Goal: Entertainment & Leisure: Consume media (video, audio)

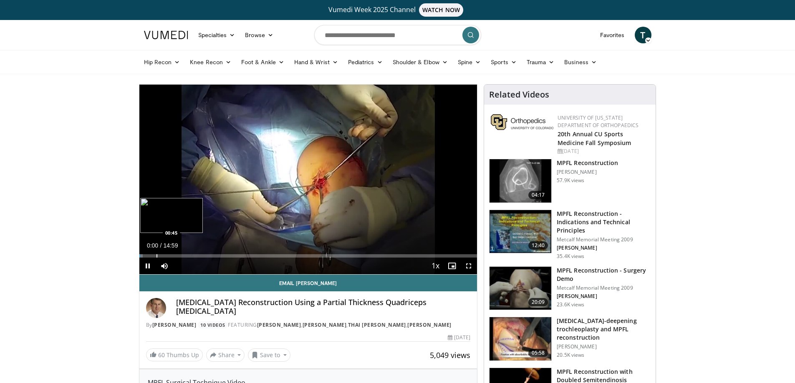
click at [156, 255] on div "Progress Bar" at bounding box center [156, 255] width 1 height 3
click at [189, 255] on div "Progress Bar" at bounding box center [189, 255] width 1 height 3
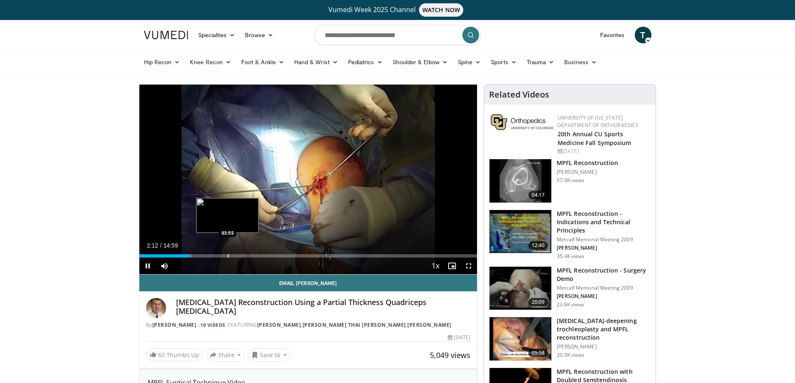
click at [227, 254] on div "Loaded : 15.56% 02:12 03:55" at bounding box center [308, 254] width 338 height 8
click at [466, 266] on span "Video Player" at bounding box center [468, 266] width 17 height 17
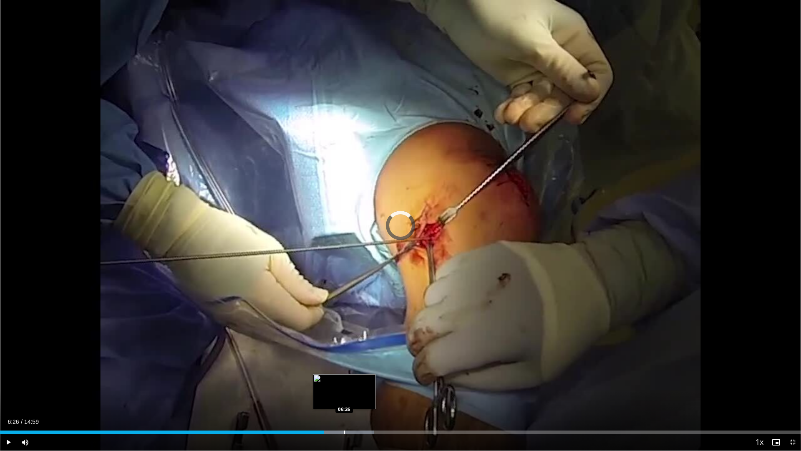
click at [344, 383] on div "Progress Bar" at bounding box center [344, 431] width 1 height 3
click at [359, 383] on div "Loaded : 46.68% 06:26 06:41" at bounding box center [400, 430] width 801 height 8
click at [375, 383] on div "Loaded : 47.79% 06:45 07:01" at bounding box center [400, 430] width 801 height 8
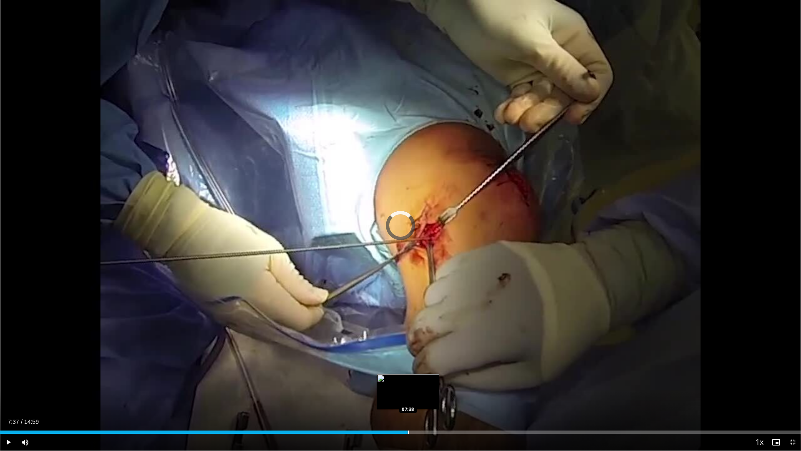
click at [408, 383] on div "Loaded : 48.90% 07:37 07:38" at bounding box center [400, 430] width 801 height 8
click at [448, 383] on div "Progress Bar" at bounding box center [448, 431] width 1 height 3
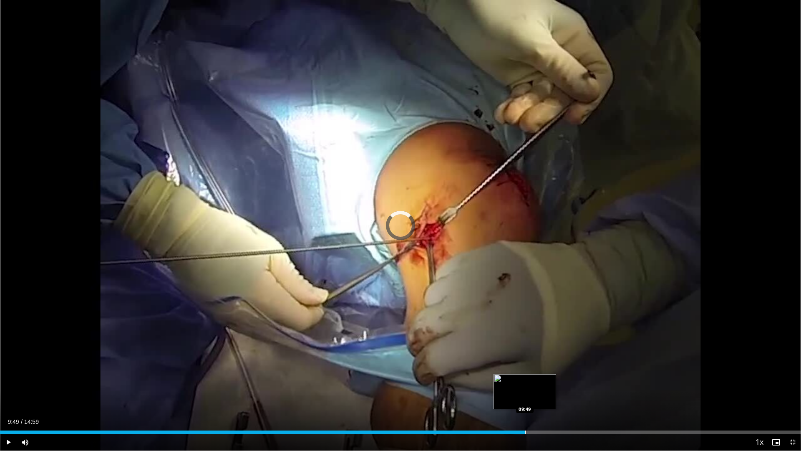
click at [525, 383] on div "Progress Bar" at bounding box center [525, 431] width 1 height 3
click at [68, 383] on div "Progress Bar" at bounding box center [67, 431] width 1 height 3
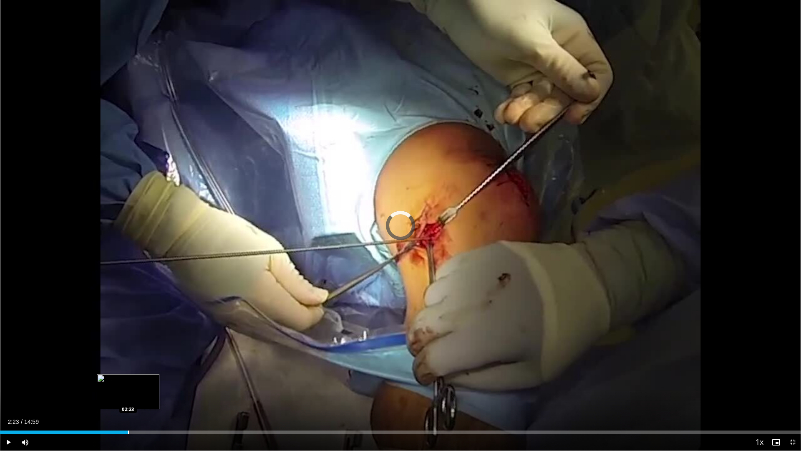
click at [128, 383] on div "Loaded : 0.00% 02:23 02:23" at bounding box center [400, 430] width 801 height 8
click at [141, 383] on div "Progress Bar" at bounding box center [141, 431] width 1 height 3
